Goal: Information Seeking & Learning: Learn about a topic

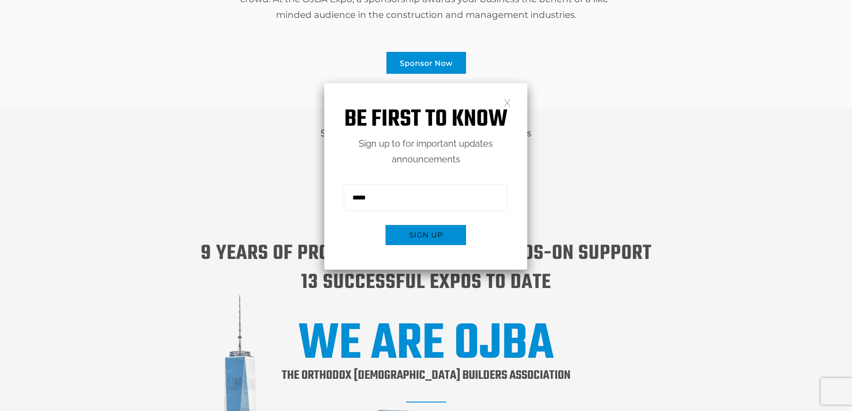
scroll to position [850, 0]
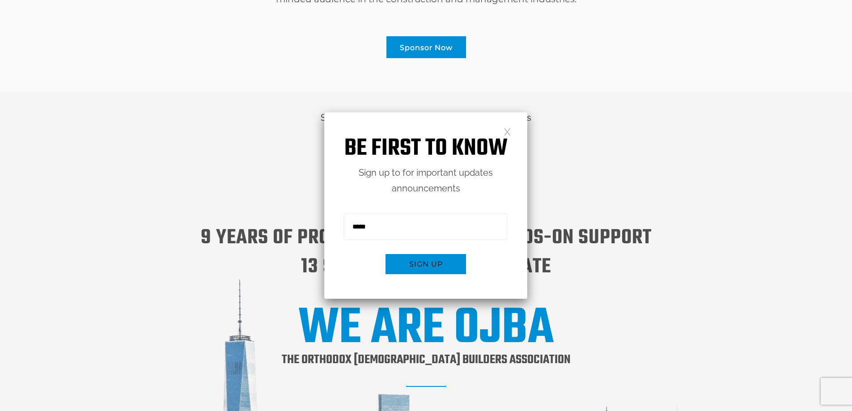
click at [507, 132] on link at bounding box center [508, 132] width 8 height 8
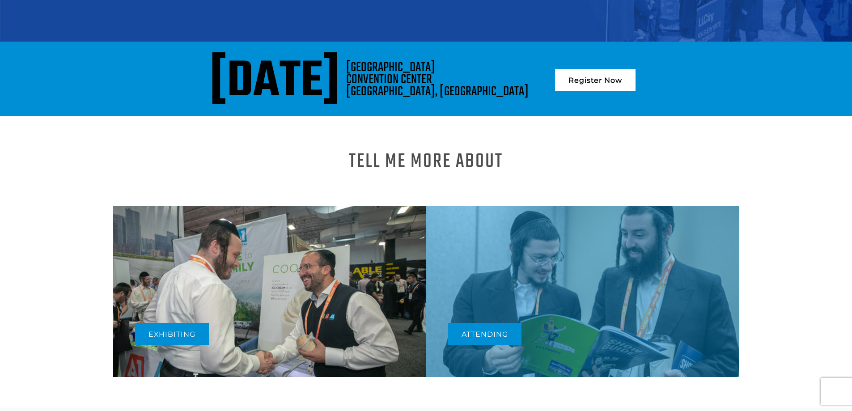
scroll to position [336, 0]
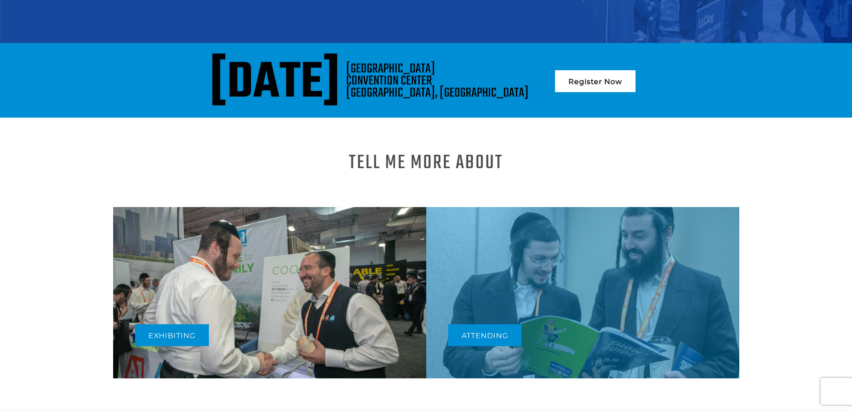
click at [419, 164] on h1 "Tell me more About" at bounding box center [426, 163] width 154 height 11
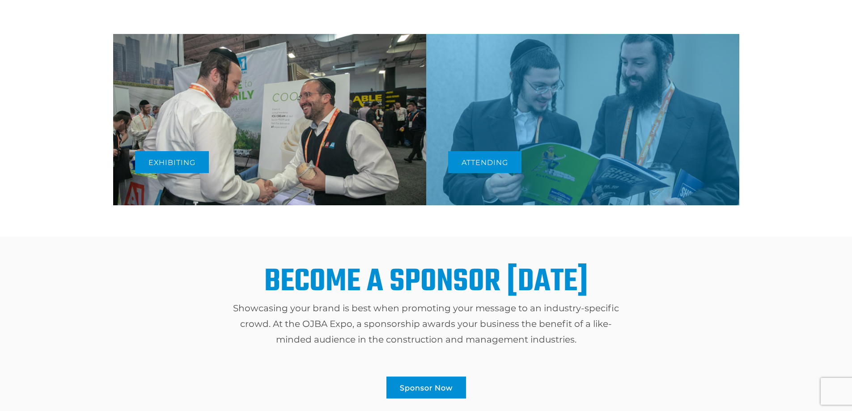
scroll to position [515, 0]
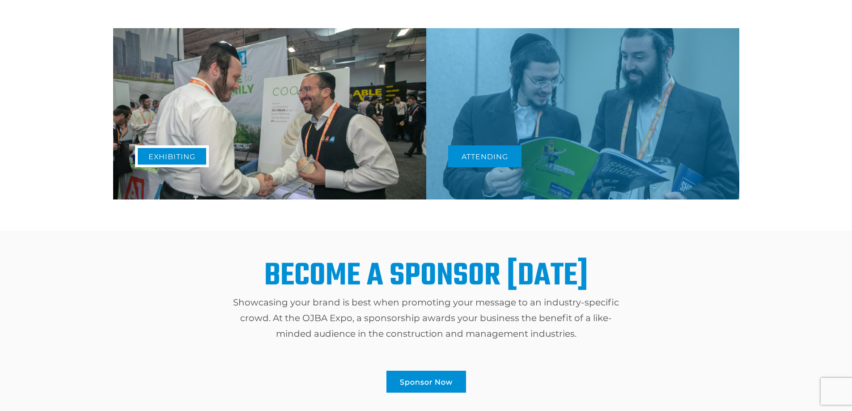
click at [188, 148] on link "Exhibiting" at bounding box center [172, 156] width 74 height 22
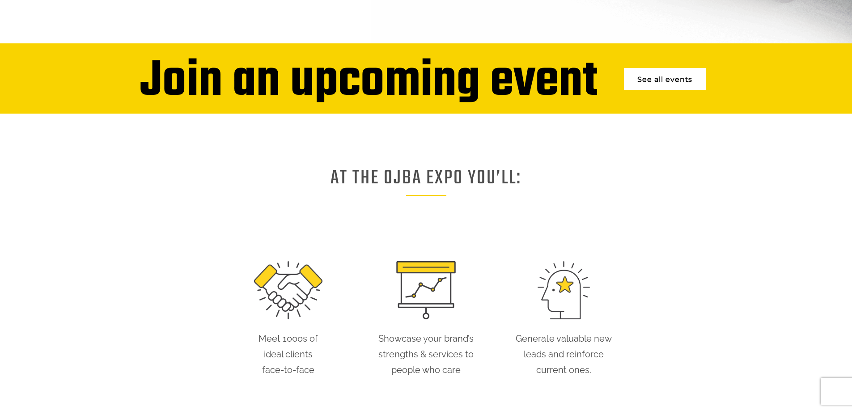
scroll to position [268, 0]
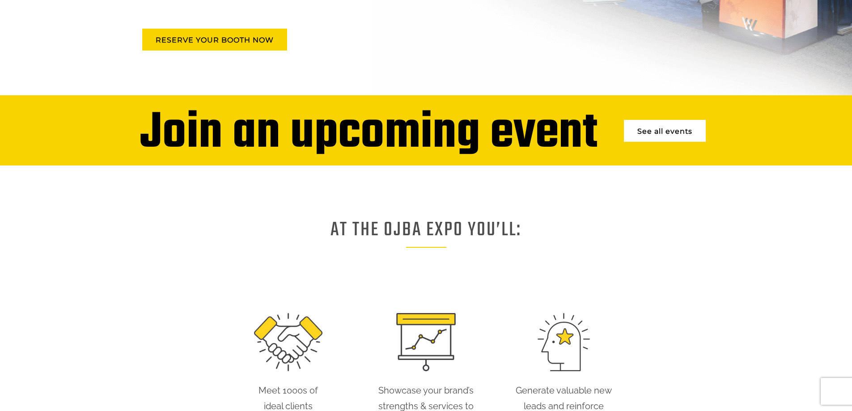
click at [651, 134] on link "See all events" at bounding box center [665, 131] width 82 height 22
